Goal: Transaction & Acquisition: Purchase product/service

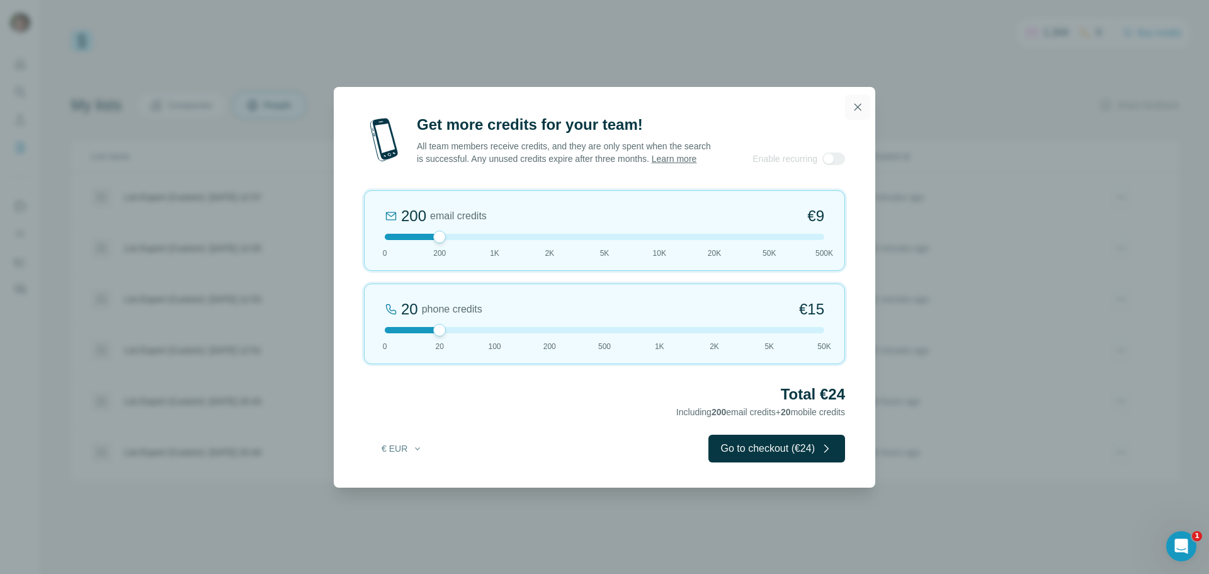
click at [857, 103] on icon "button" at bounding box center [857, 107] width 13 height 13
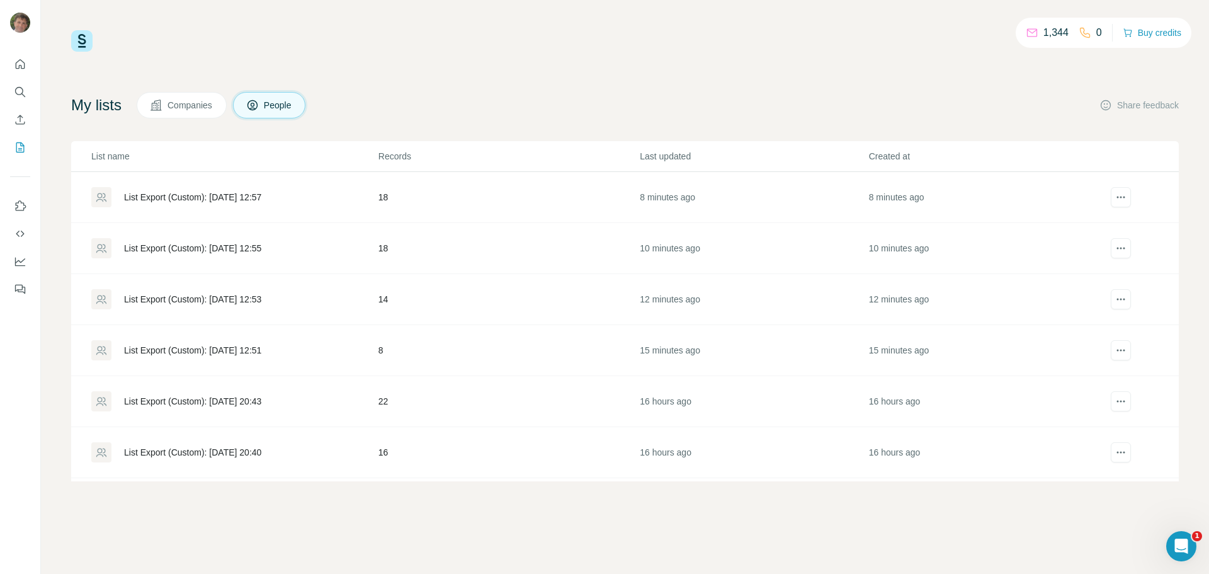
click at [246, 198] on div "List Export (Custom): [DATE] 12:57" at bounding box center [192, 197] width 137 height 13
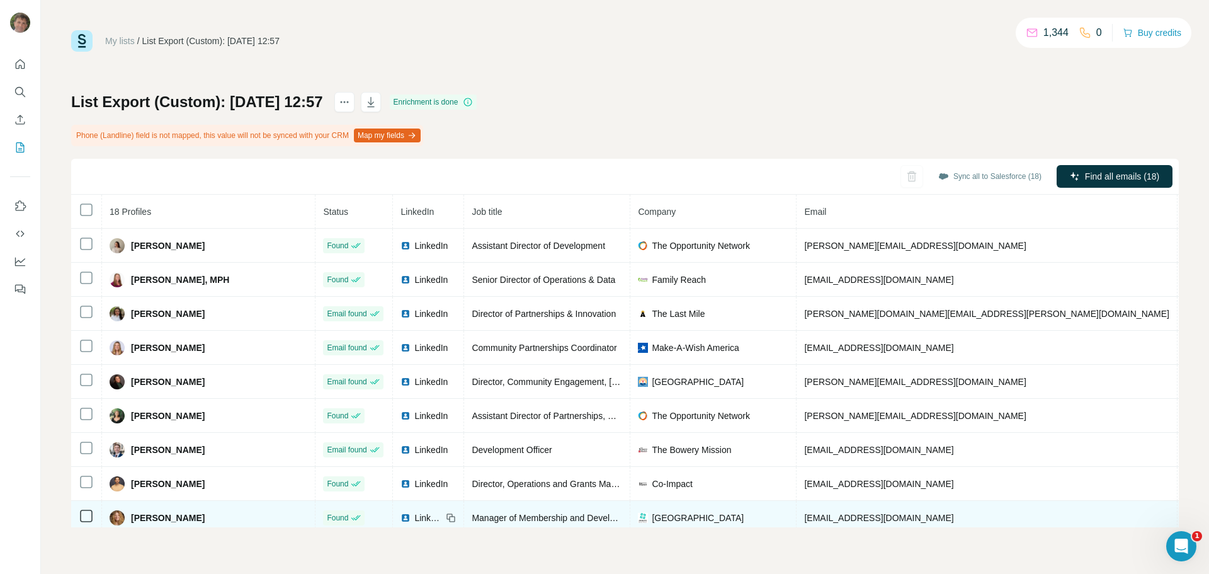
click at [804, 518] on span "hkeefe@centercityphila.org" at bounding box center [878, 518] width 149 height 10
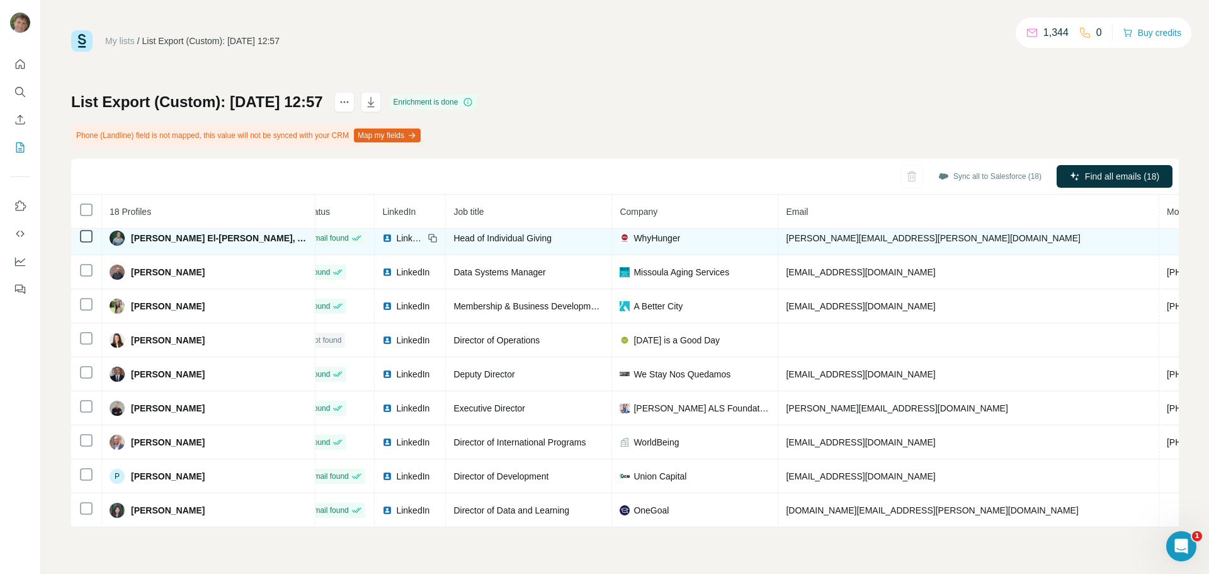
scroll to position [320, 18]
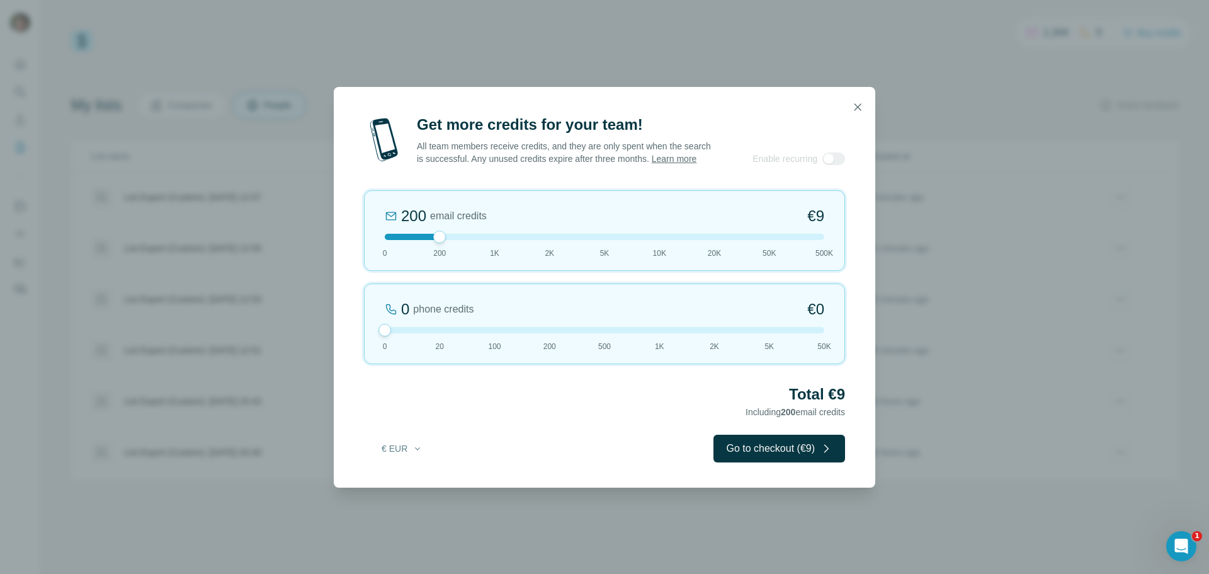
drag, startPoint x: 435, startPoint y: 335, endPoint x: 366, endPoint y: 333, distance: 69.3
click at [366, 333] on div "0 phone credits €0 0 20 100 200 500 1K 2K 5K 50K" at bounding box center [604, 323] width 481 height 81
drag, startPoint x: 439, startPoint y: 244, endPoint x: 470, endPoint y: 241, distance: 31.0
click at [470, 240] on div at bounding box center [604, 237] width 439 height 6
drag, startPoint x: 495, startPoint y: 244, endPoint x: 473, endPoint y: 242, distance: 22.1
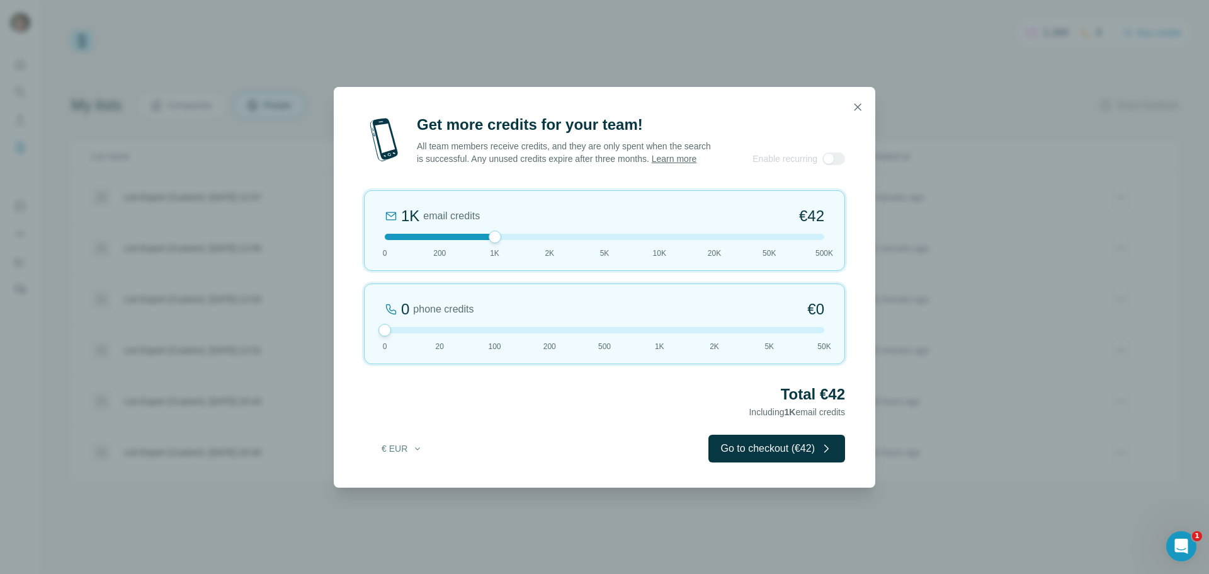
click at [473, 240] on div at bounding box center [604, 237] width 439 height 6
click at [759, 456] on button "Go to checkout (€42)" at bounding box center [776, 448] width 137 height 28
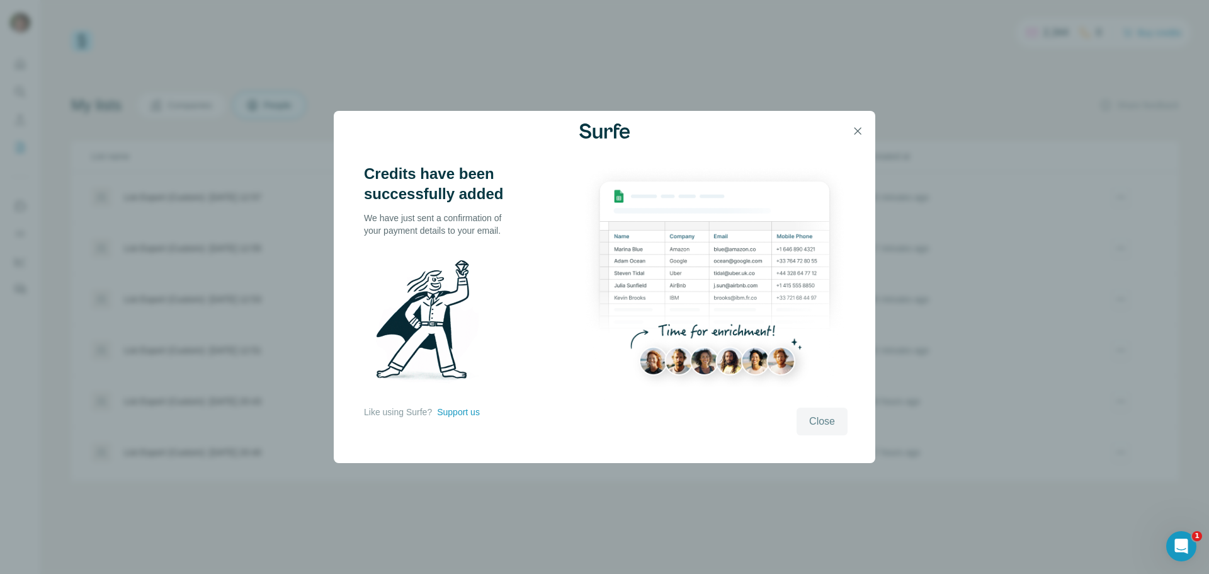
click at [819, 418] on span "Close" at bounding box center [822, 421] width 26 height 15
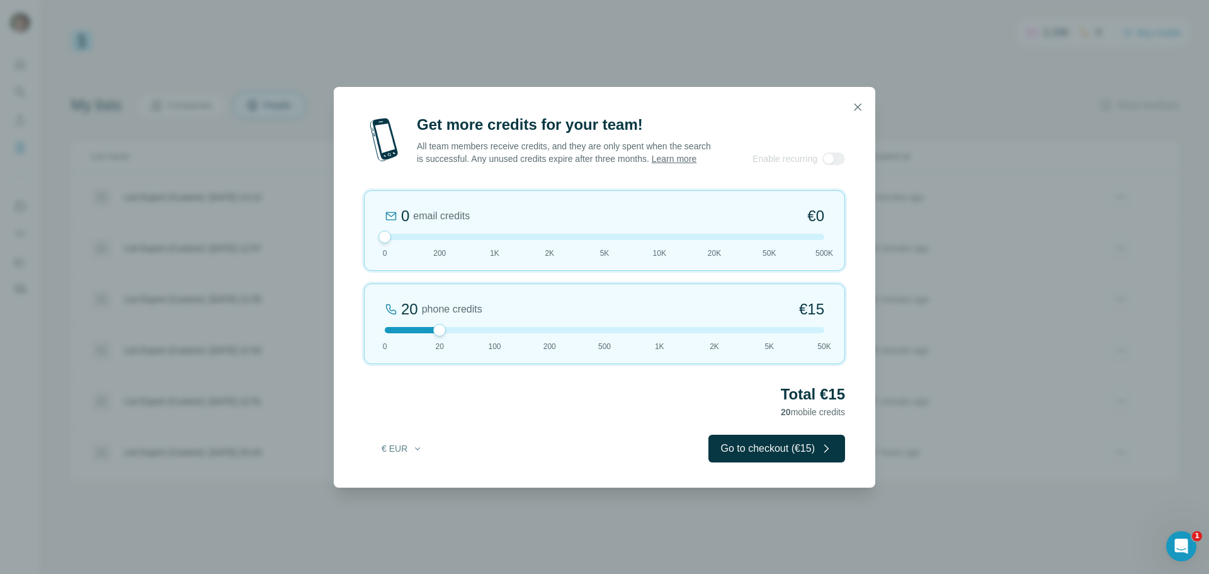
drag, startPoint x: 437, startPoint y: 241, endPoint x: 379, endPoint y: 237, distance: 58.0
click at [379, 237] on div "0 email credits €0 0 200 1K 2K 5K 10K 20K 50K 500K" at bounding box center [604, 230] width 481 height 81
drag, startPoint x: 439, startPoint y: 336, endPoint x: 565, endPoint y: 343, distance: 126.7
click at [565, 343] on div "200 phone credits 5% Discount €137 0 20 100 200 500 1K 2K 5K 50K" at bounding box center [604, 323] width 481 height 81
drag, startPoint x: 548, startPoint y: 333, endPoint x: 433, endPoint y: 334, distance: 115.2
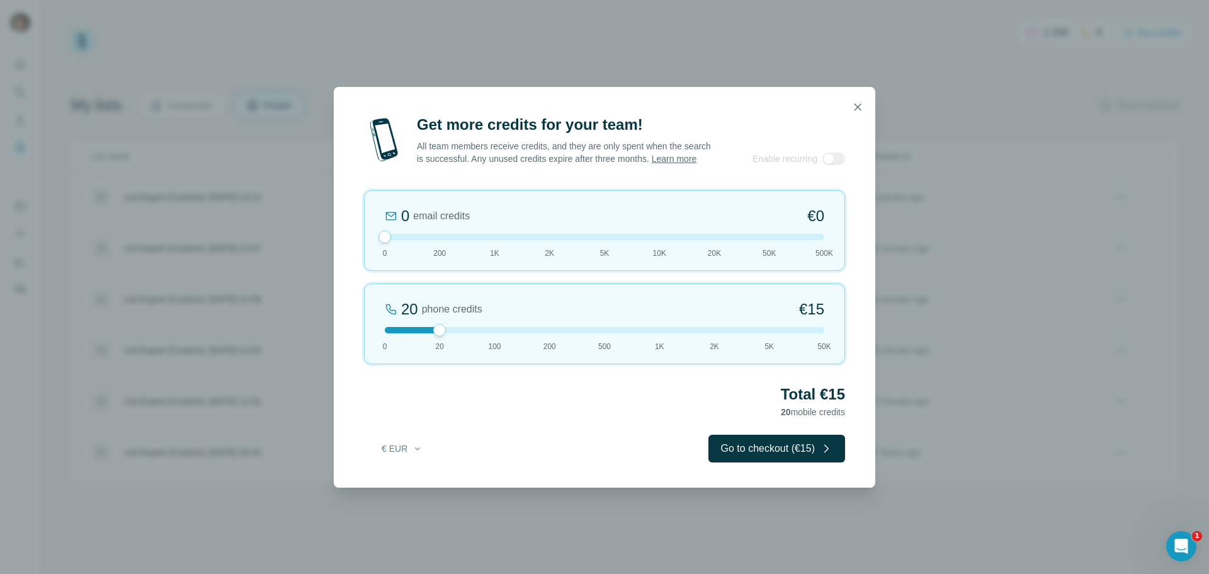
click at [433, 333] on div at bounding box center [604, 330] width 439 height 6
click at [494, 333] on div at bounding box center [604, 330] width 439 height 6
click at [547, 333] on div at bounding box center [604, 330] width 439 height 6
drag, startPoint x: 547, startPoint y: 336, endPoint x: 488, endPoint y: 331, distance: 59.4
click at [488, 331] on div "100 phone credits €72 0 20 100 200 500 1K 2K 5K 50K" at bounding box center [604, 323] width 481 height 81
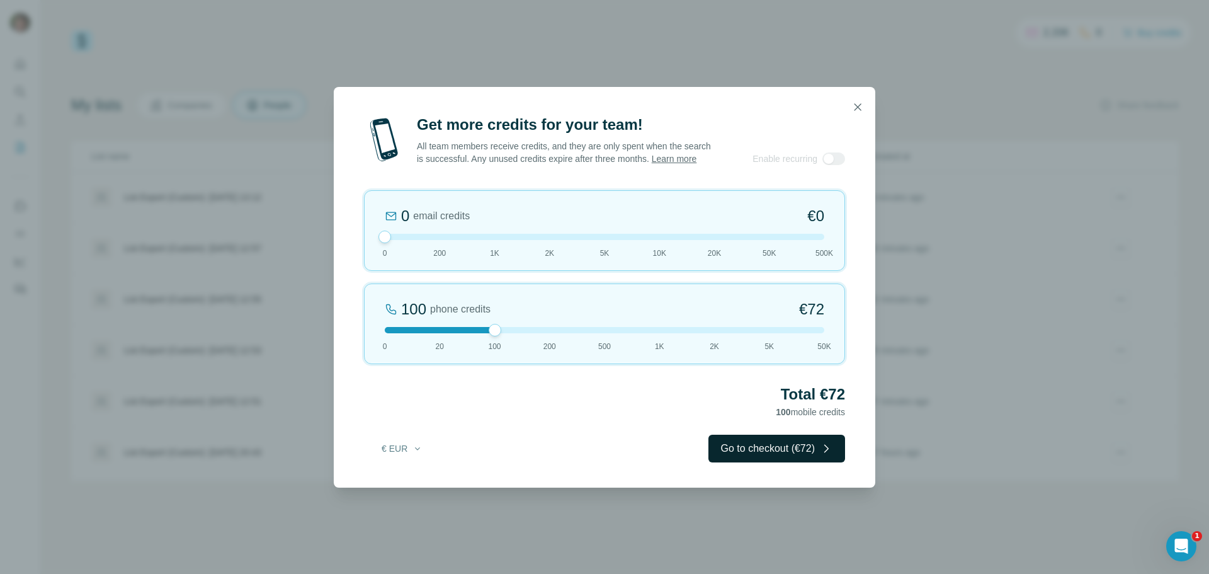
click at [761, 455] on button "Go to checkout (€72)" at bounding box center [776, 448] width 137 height 28
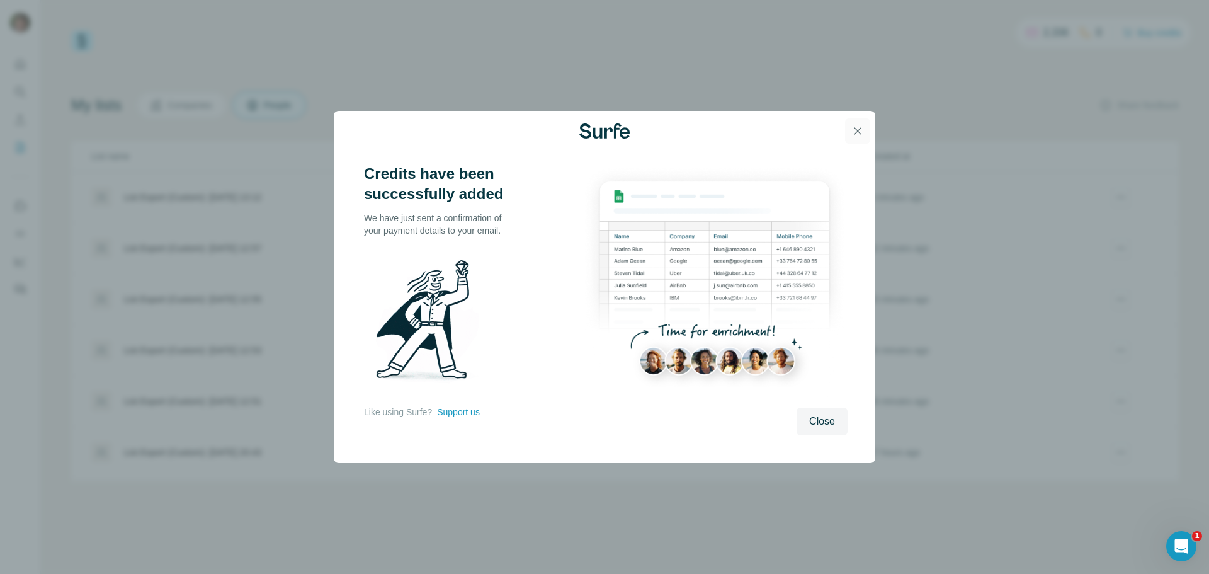
click at [859, 128] on icon "button" at bounding box center [857, 131] width 13 height 13
click at [857, 130] on icon "button" at bounding box center [857, 130] width 7 height 7
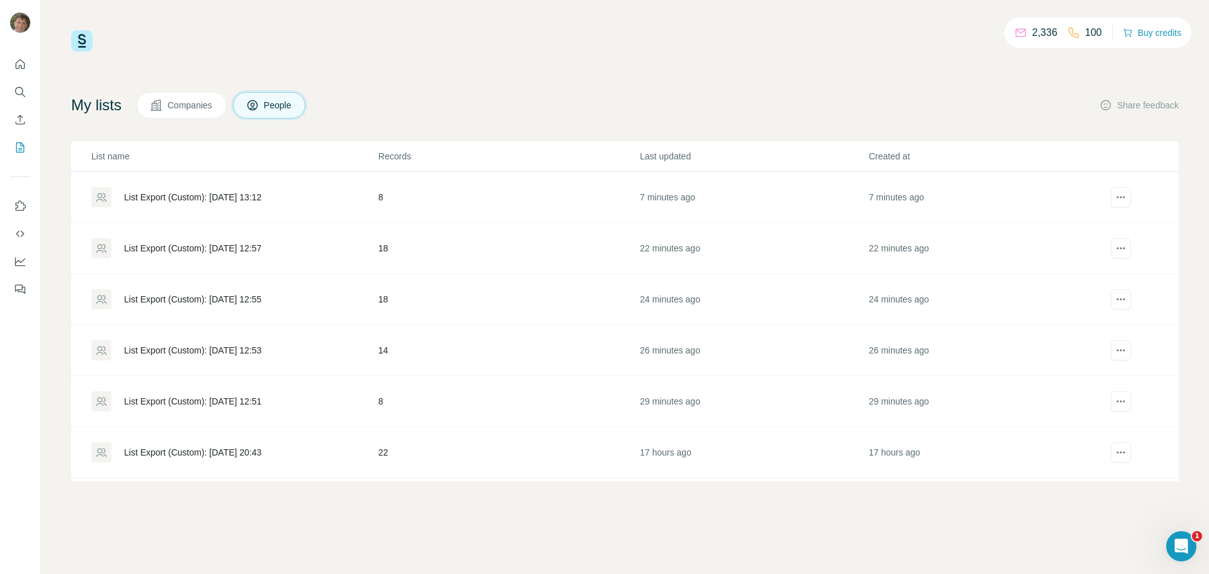
click at [254, 246] on div "List Export (Custom): [DATE] 12:57" at bounding box center [192, 248] width 137 height 13
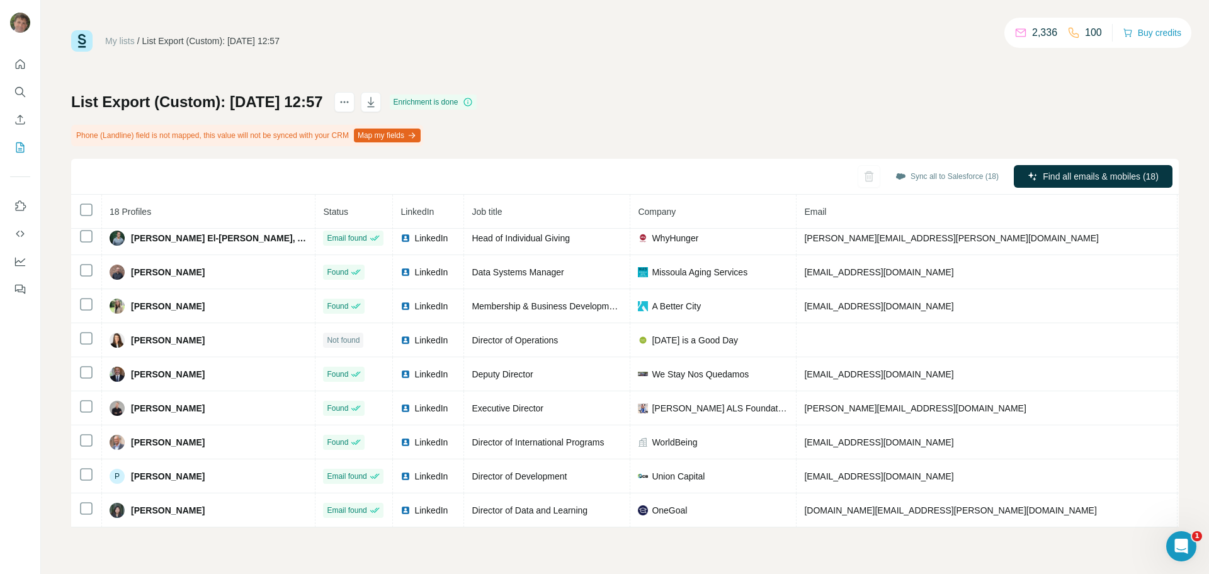
scroll to position [320, 0]
click at [20, 151] on icon "My lists" at bounding box center [20, 147] width 13 height 13
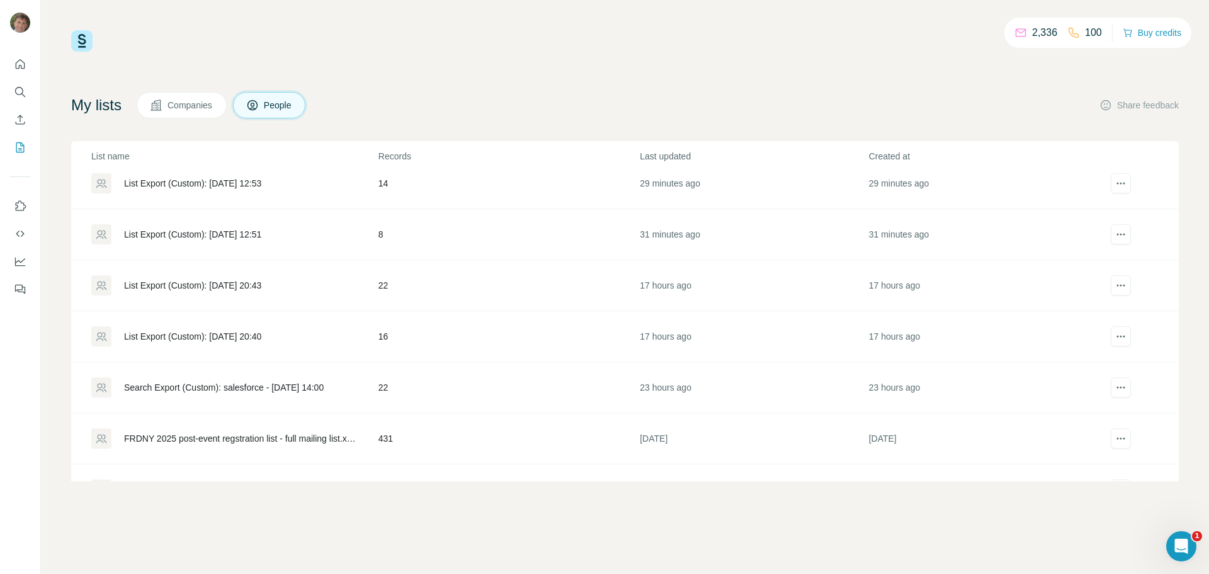
scroll to position [189, 0]
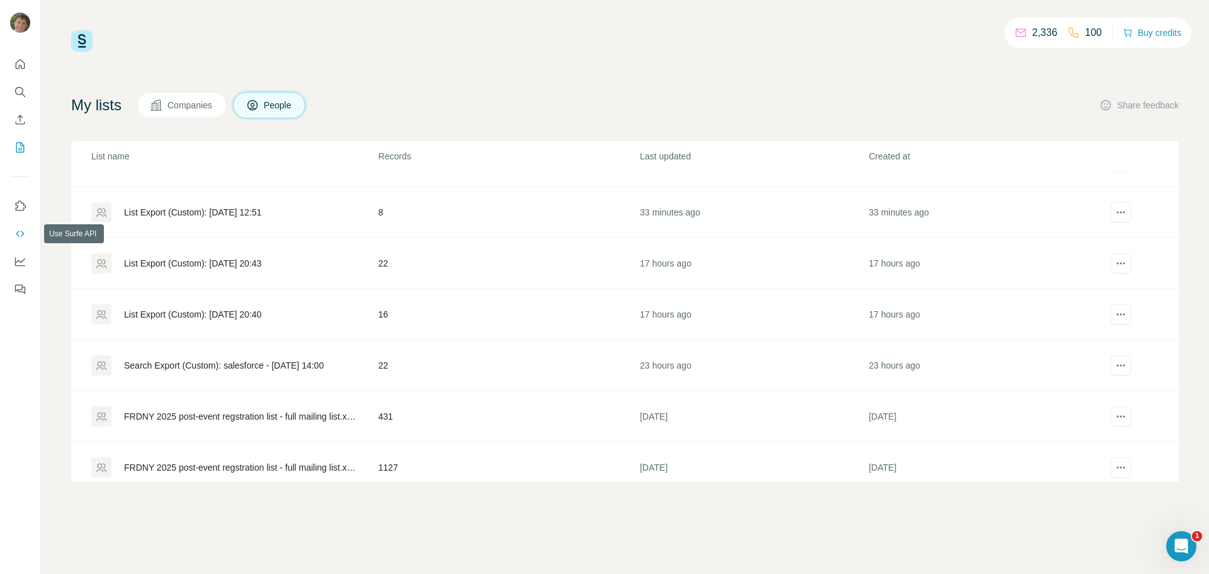
click at [18, 234] on icon "Use Surfe API" at bounding box center [20, 233] width 13 height 13
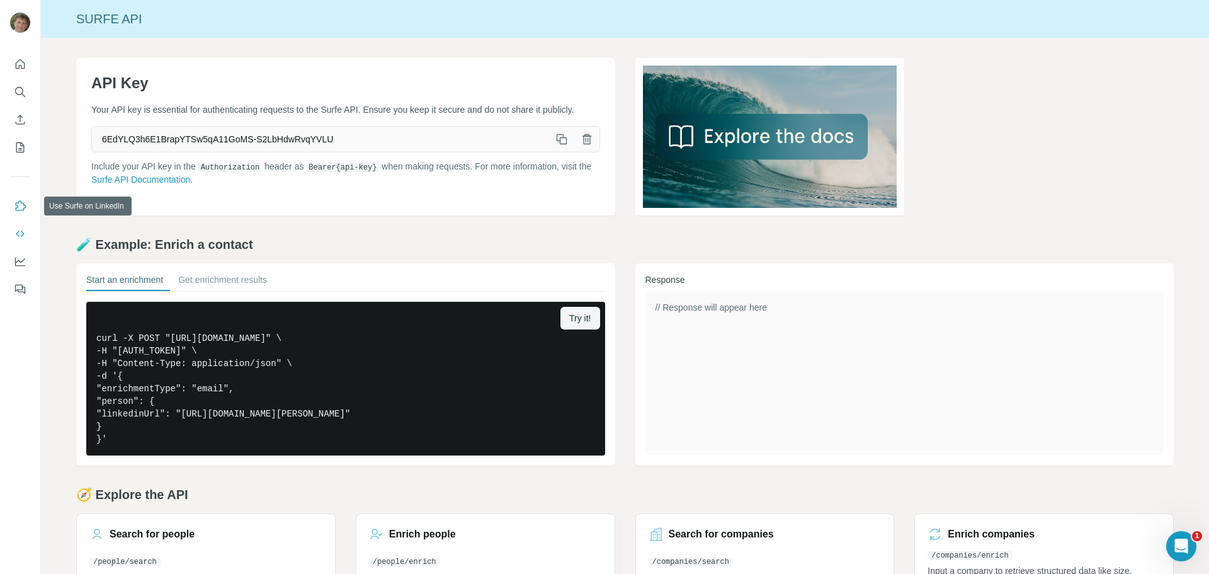
click at [18, 203] on icon "Use Surfe on LinkedIn" at bounding box center [20, 206] width 13 height 13
click at [20, 118] on icon "Enrich CSV" at bounding box center [20, 119] width 9 height 9
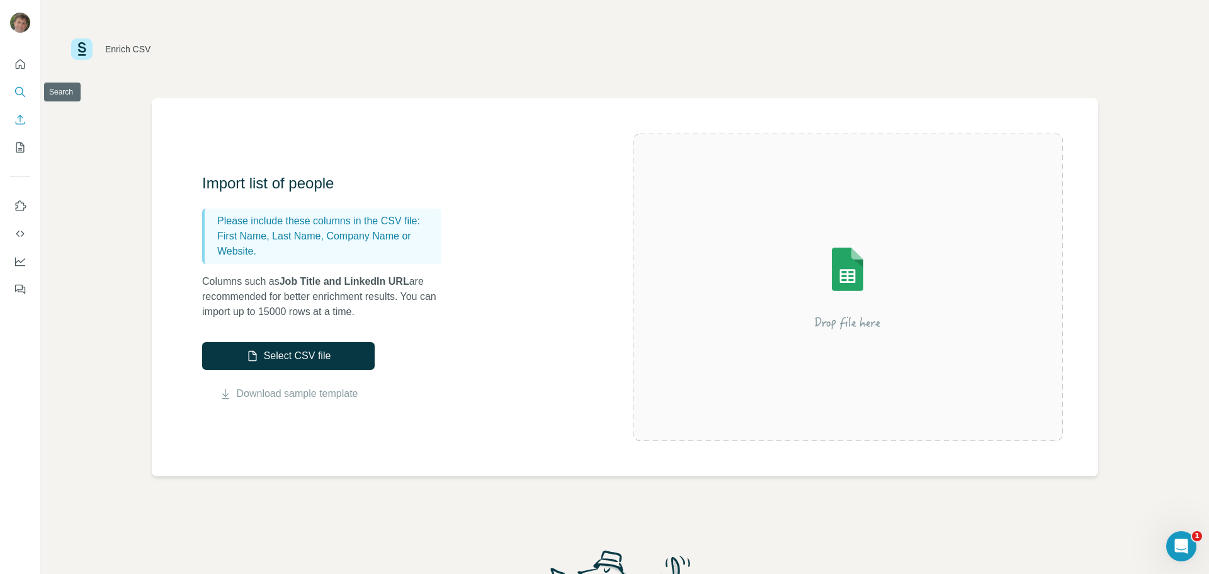
click at [21, 91] on icon "Search" at bounding box center [20, 92] width 13 height 13
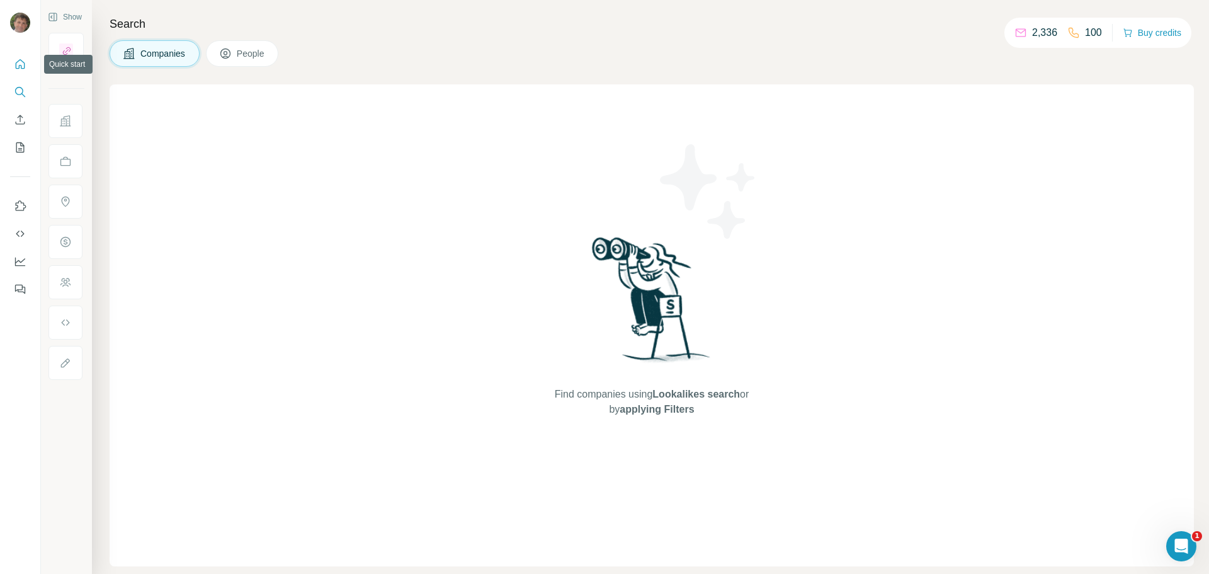
click at [19, 66] on icon "Quick start" at bounding box center [20, 63] width 9 height 9
